Goal: Task Accomplishment & Management: Manage account settings

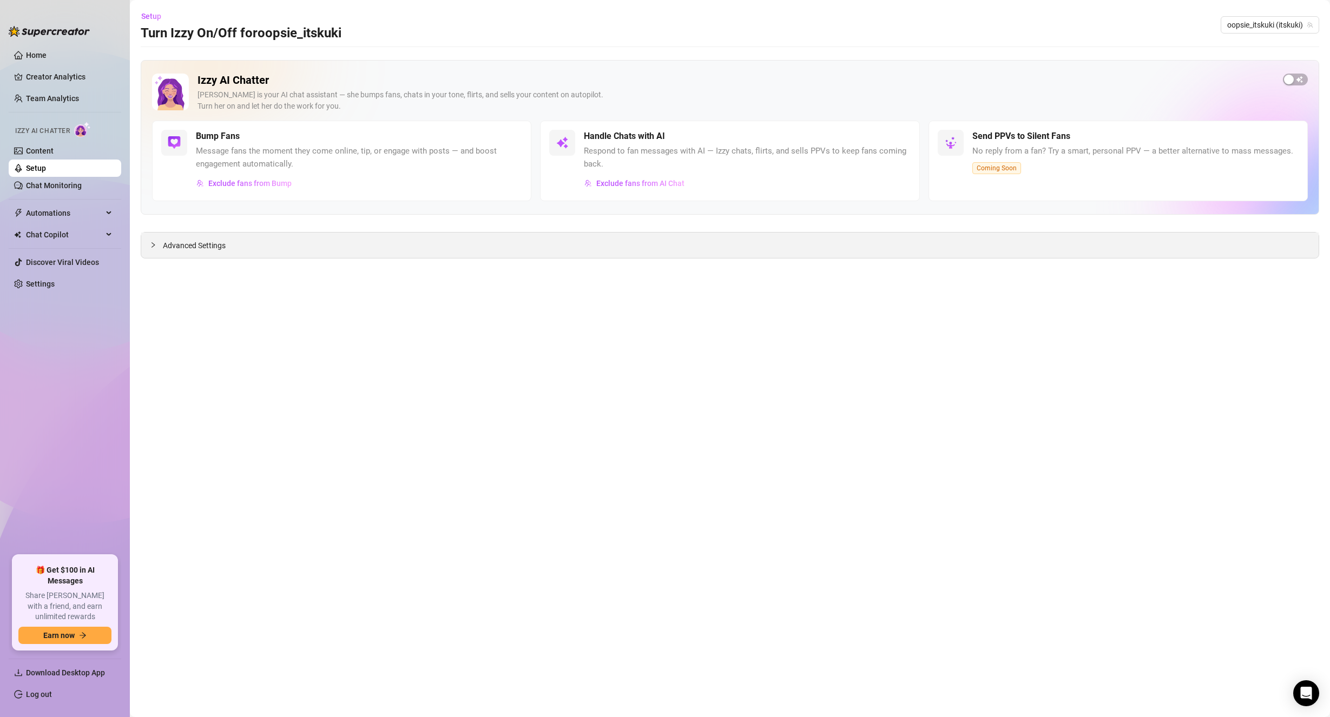
click at [194, 250] on span "Advanced Settings" at bounding box center [194, 246] width 63 height 12
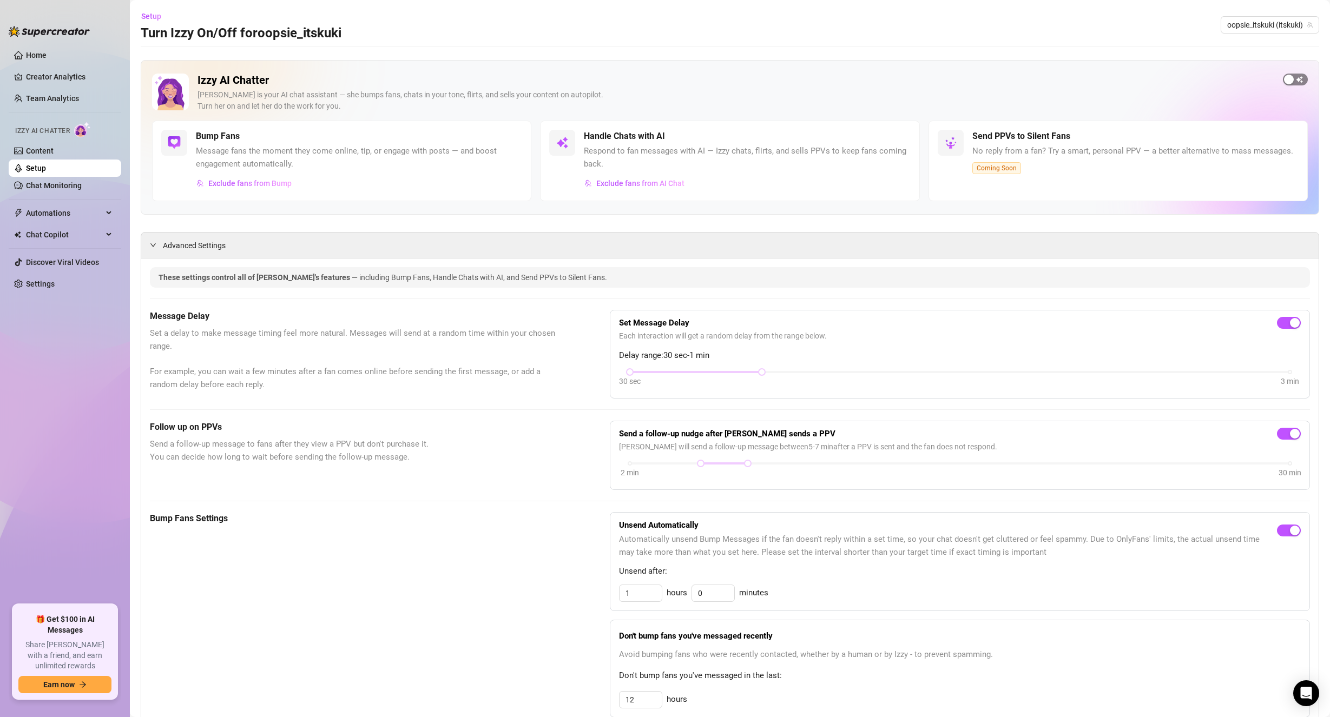
click at [1279, 74] on div "Izzy AI Chatter [PERSON_NAME] is your AI chat assistant — she bumps fans, chats…" at bounding box center [730, 137] width 1178 height 155
click at [1284, 79] on div "button" at bounding box center [1289, 80] width 10 height 10
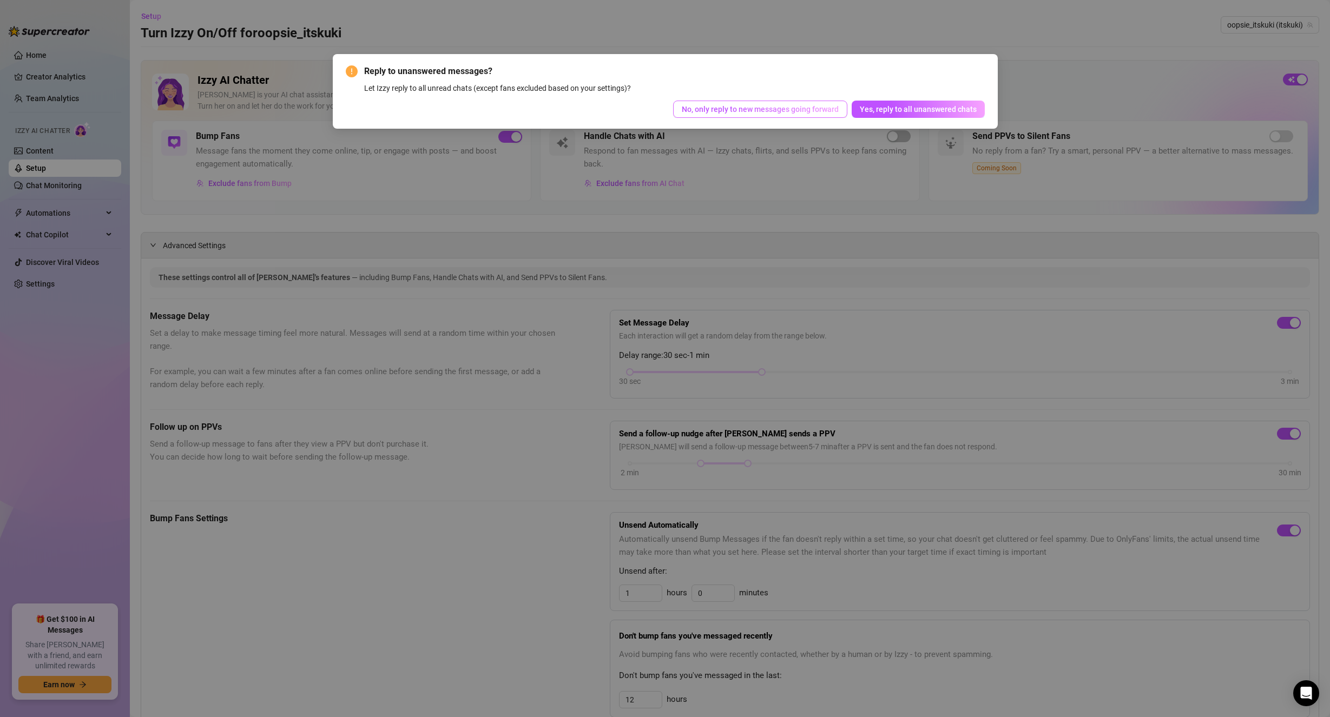
click at [746, 109] on span "No, only reply to new messages going forward" at bounding box center [760, 109] width 157 height 9
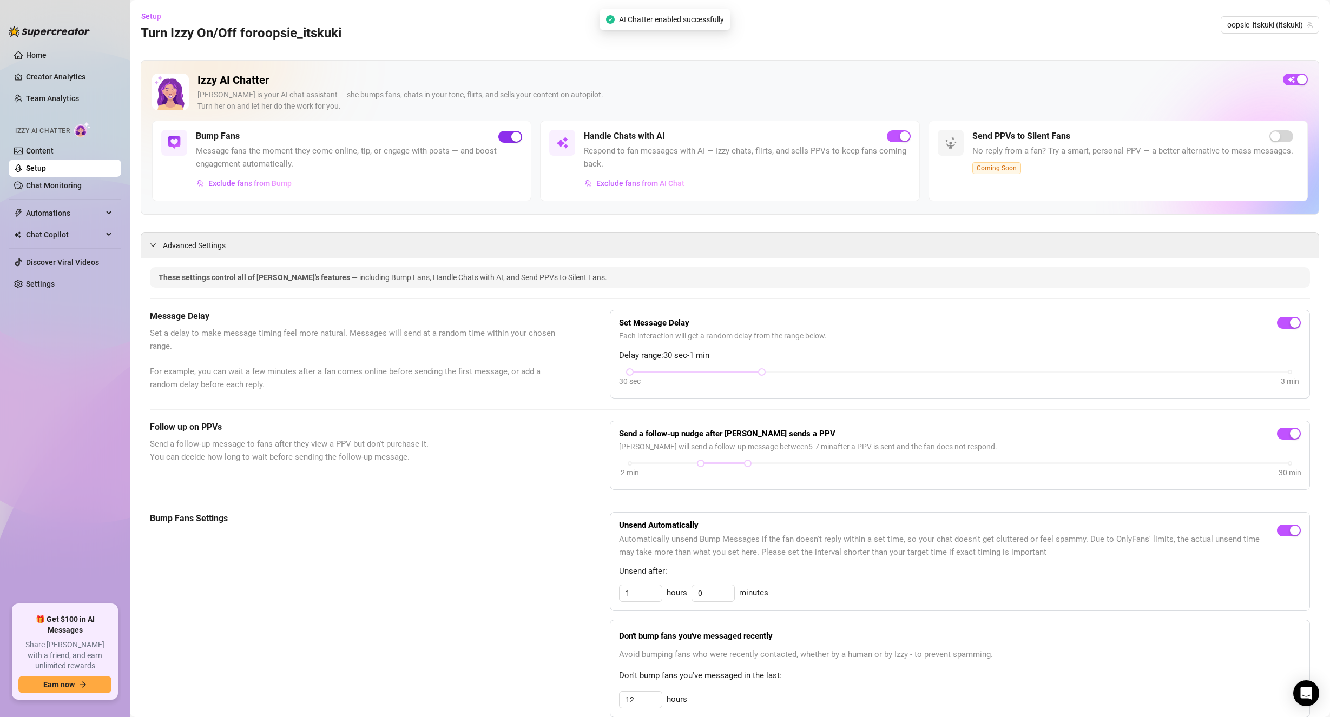
click at [514, 135] on div "button" at bounding box center [516, 137] width 10 height 10
click at [1297, 78] on div "button" at bounding box center [1302, 80] width 10 height 10
click at [147, 17] on span "Setup" at bounding box center [151, 16] width 20 height 9
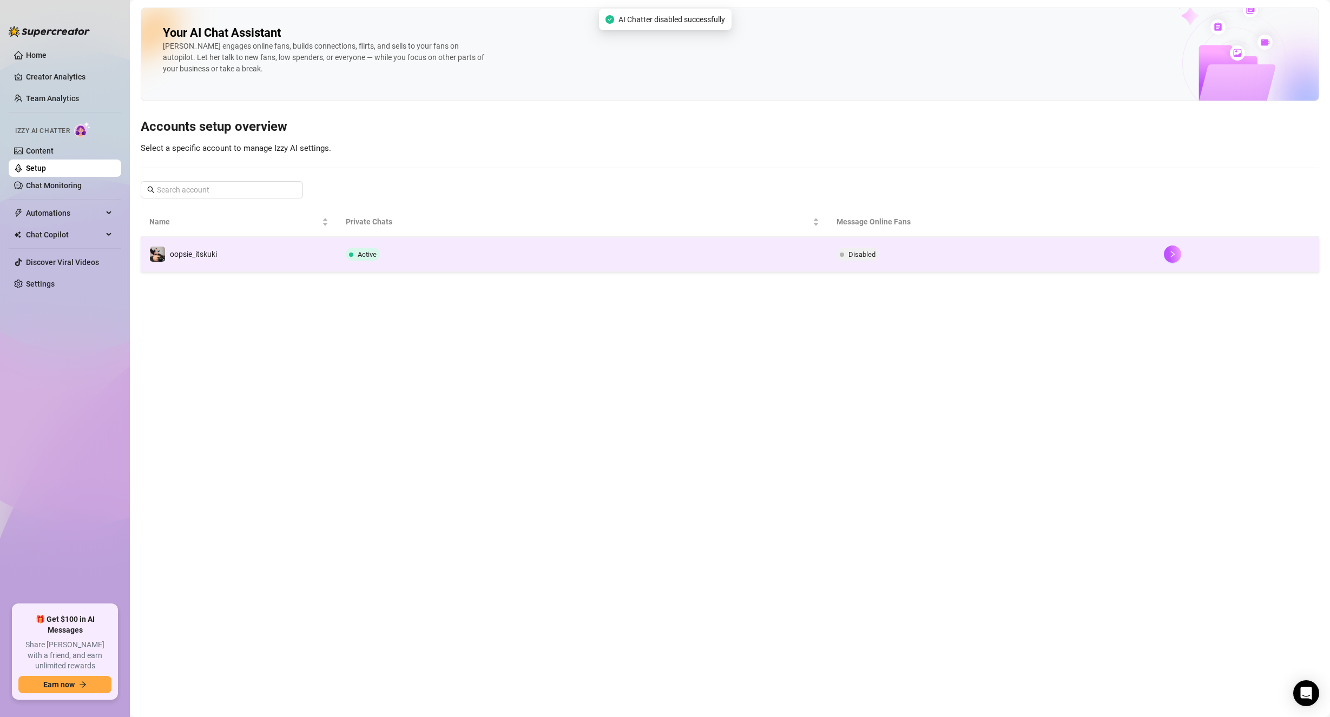
click at [626, 240] on td "Active" at bounding box center [582, 254] width 491 height 35
